Goal: Navigation & Orientation: Find specific page/section

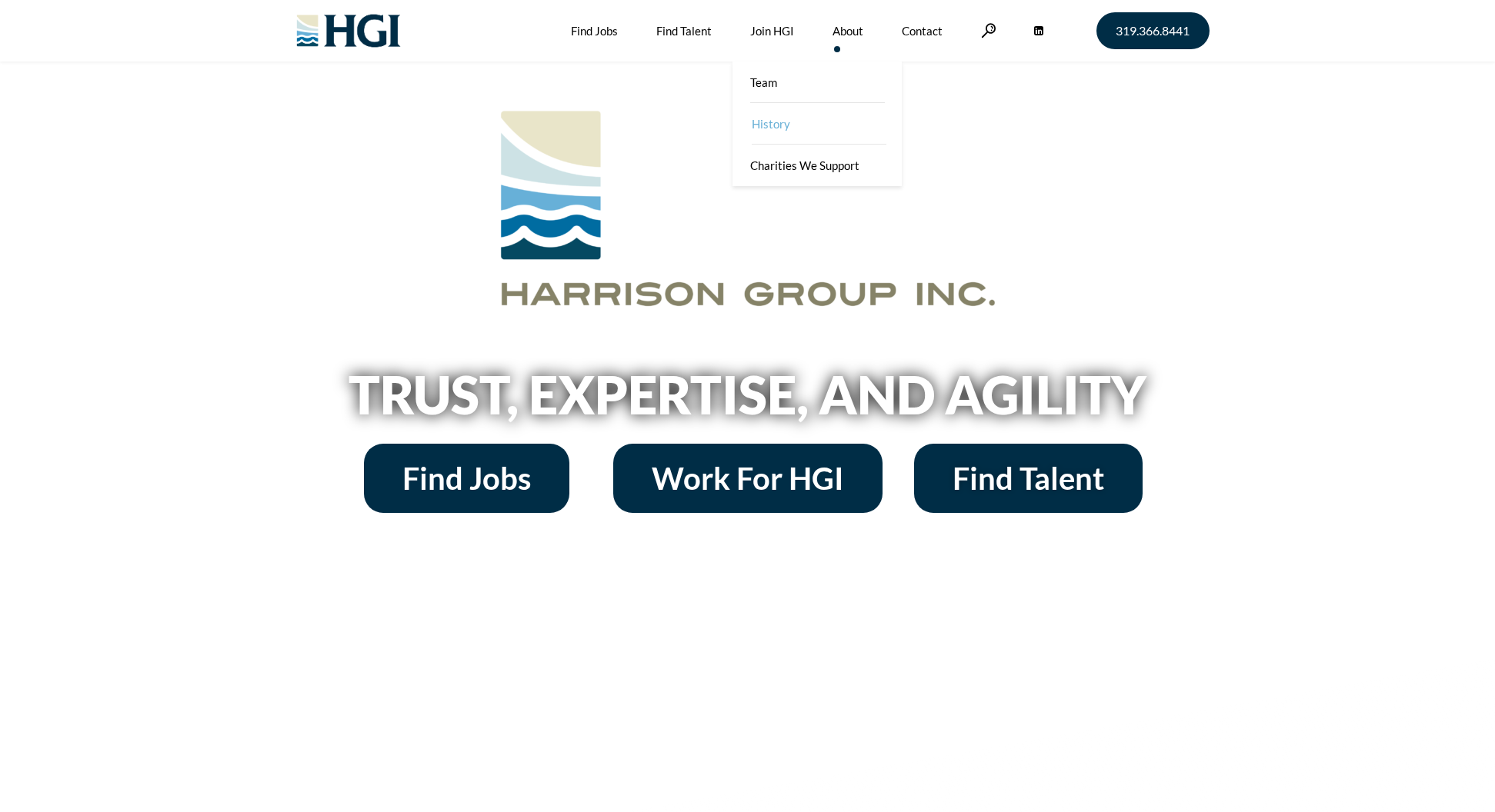
click at [780, 123] on link "History" at bounding box center [818, 124] width 169 height 41
click at [756, 79] on link "Join HGI" at bounding box center [836, 83] width 169 height 41
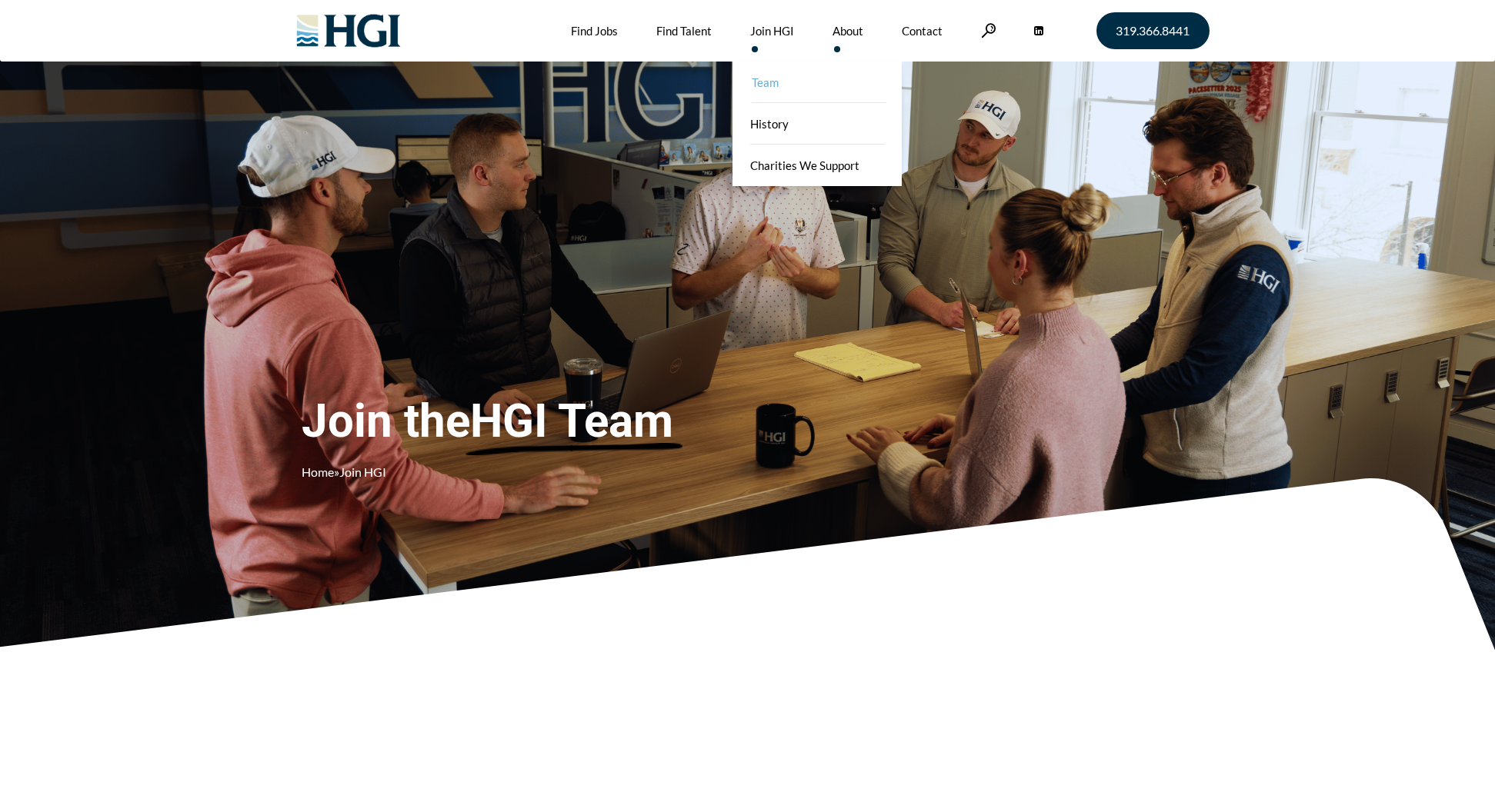
click at [853, 92] on link "Team" at bounding box center [818, 83] width 169 height 41
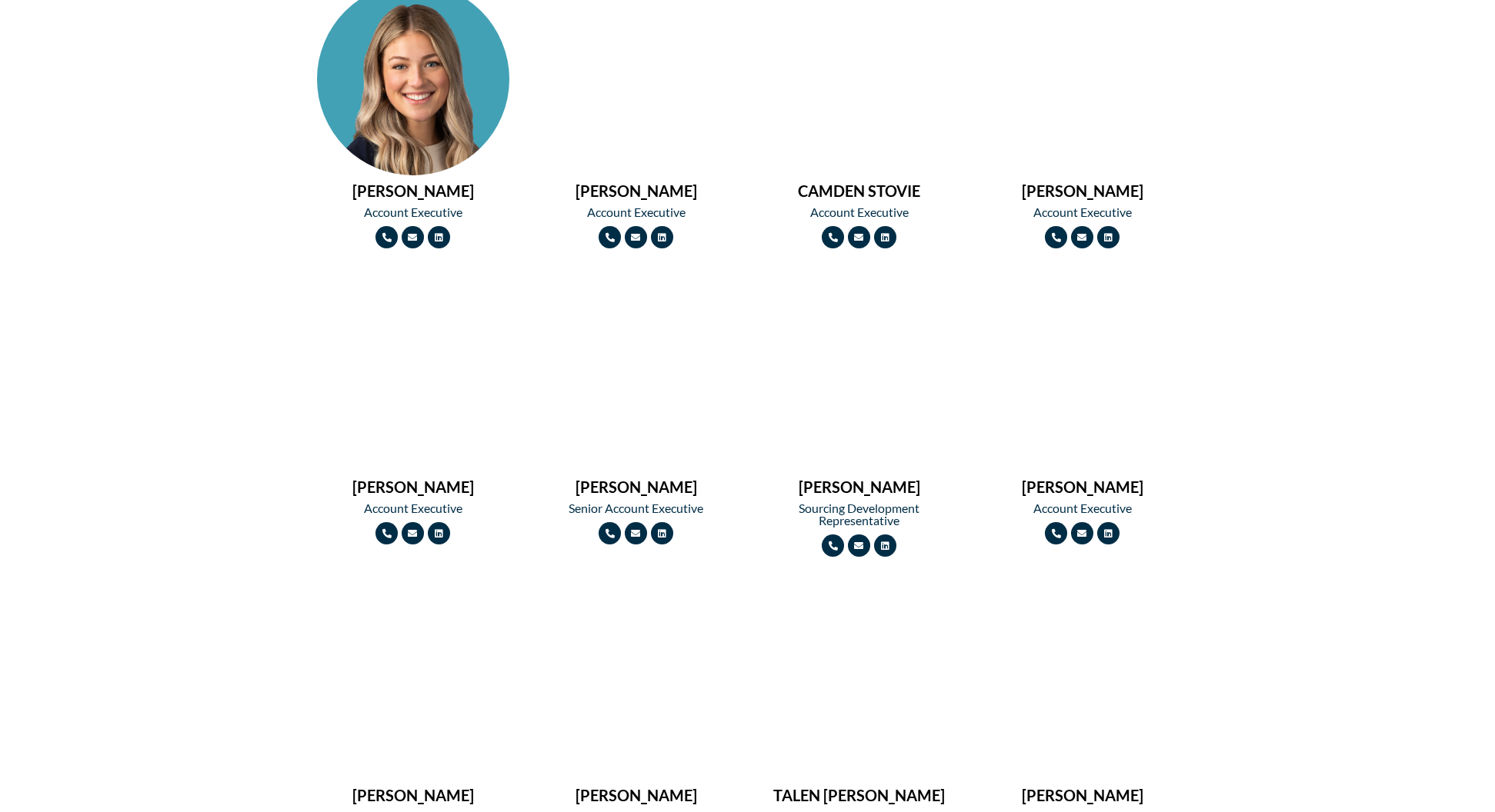
scroll to position [1384, 0]
